Goal: Download file/media

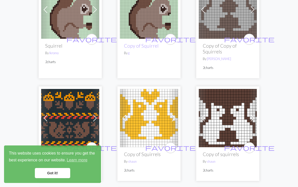
scroll to position [197, 0]
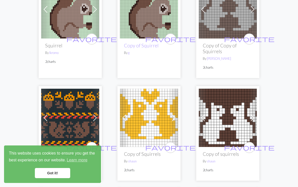
click at [175, 118] on span at bounding box center [174, 118] width 8 height 8
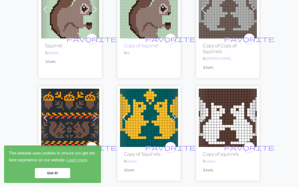
click at [227, 119] on img at bounding box center [228, 117] width 58 height 58
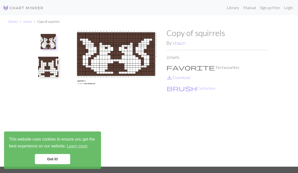
click at [55, 158] on link "Got it!" at bounding box center [52, 159] width 35 height 10
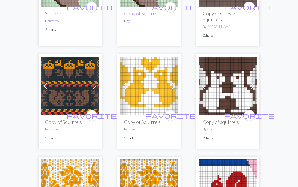
scroll to position [229, 0]
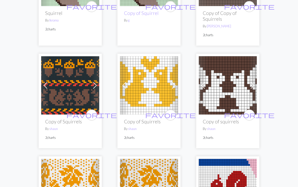
click at [154, 94] on img at bounding box center [149, 85] width 58 height 58
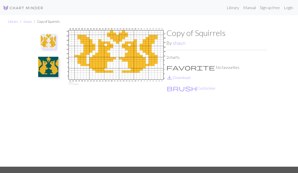
click at [182, 78] on link "save_alt Download" at bounding box center [179, 77] width 24 height 5
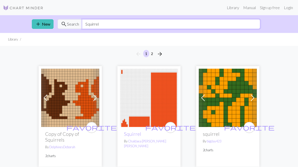
click at [105, 24] on input "Squirrel" at bounding box center [171, 24] width 178 height 10
type input "S"
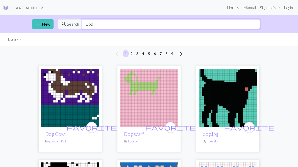
click at [104, 24] on input "Dog" at bounding box center [171, 24] width 178 height 10
type input "D"
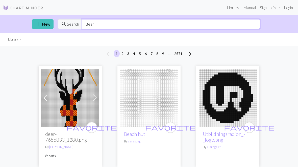
type input "Bear"
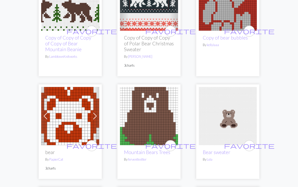
scroll to position [96, 0]
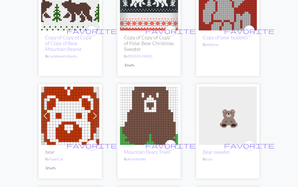
click at [167, 122] on img at bounding box center [149, 115] width 58 height 58
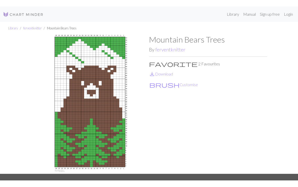
scroll to position [2, 0]
